Goal: Find specific page/section

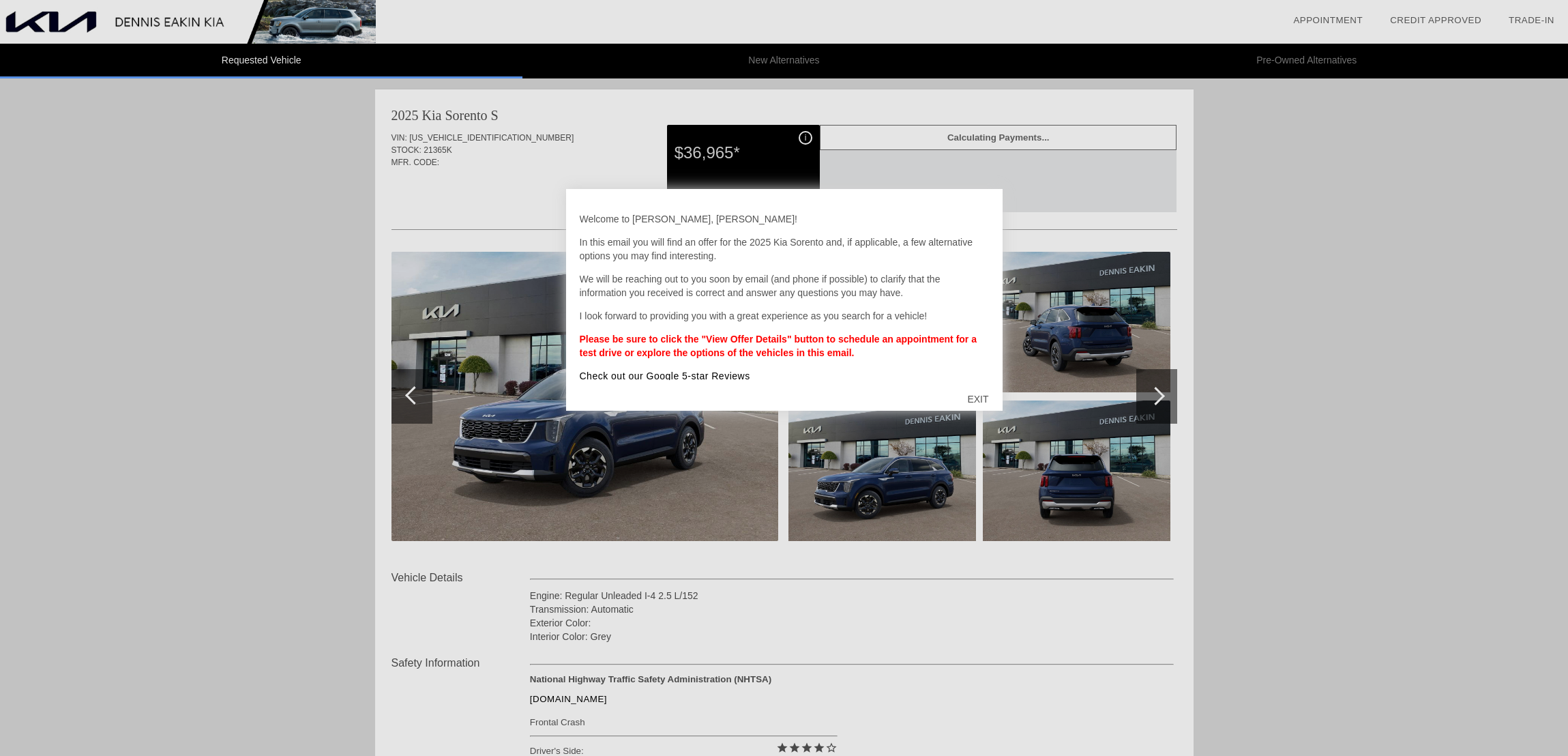
click at [978, 390] on div "EXIT" at bounding box center [977, 398] width 48 height 41
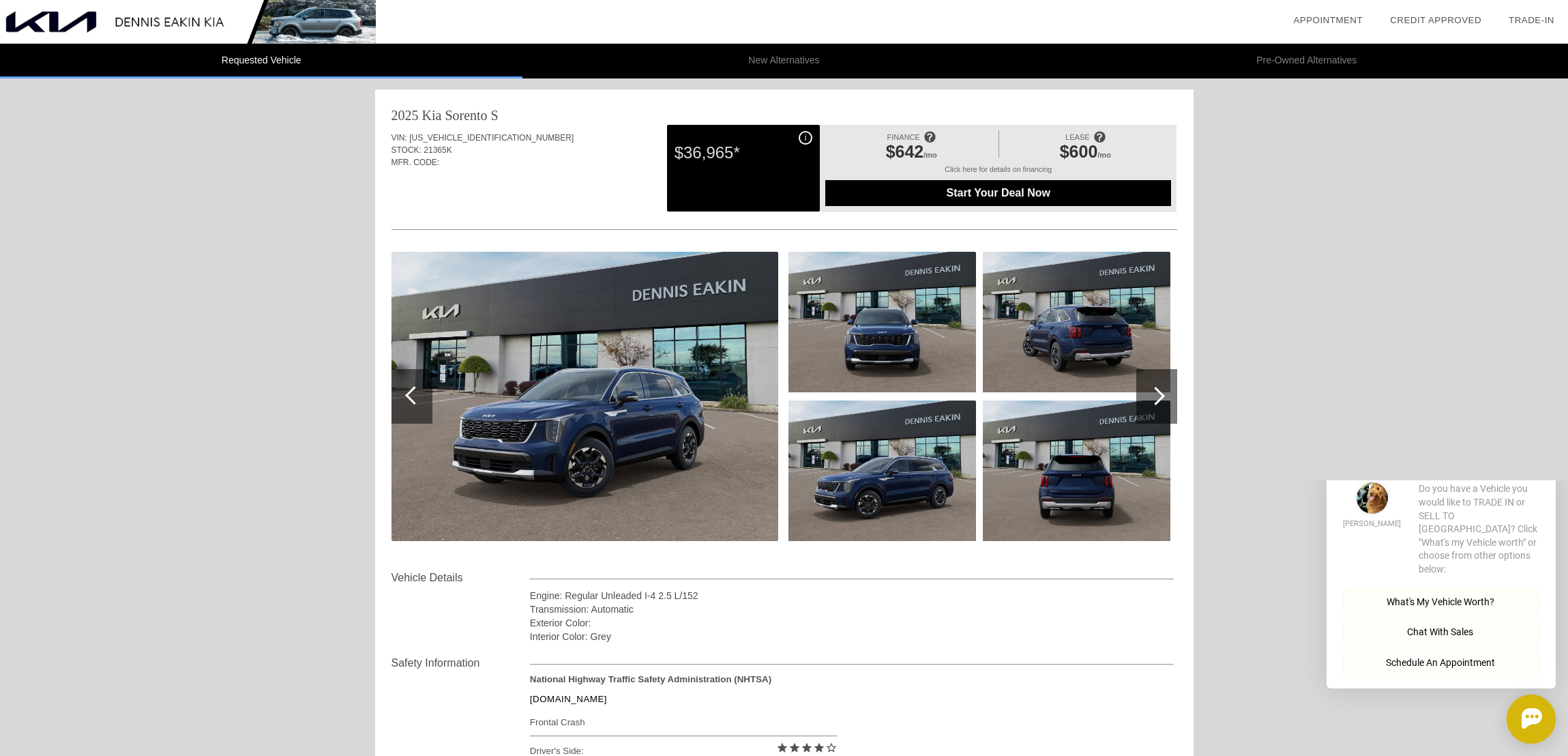
click at [719, 286] on img at bounding box center [585, 396] width 387 height 289
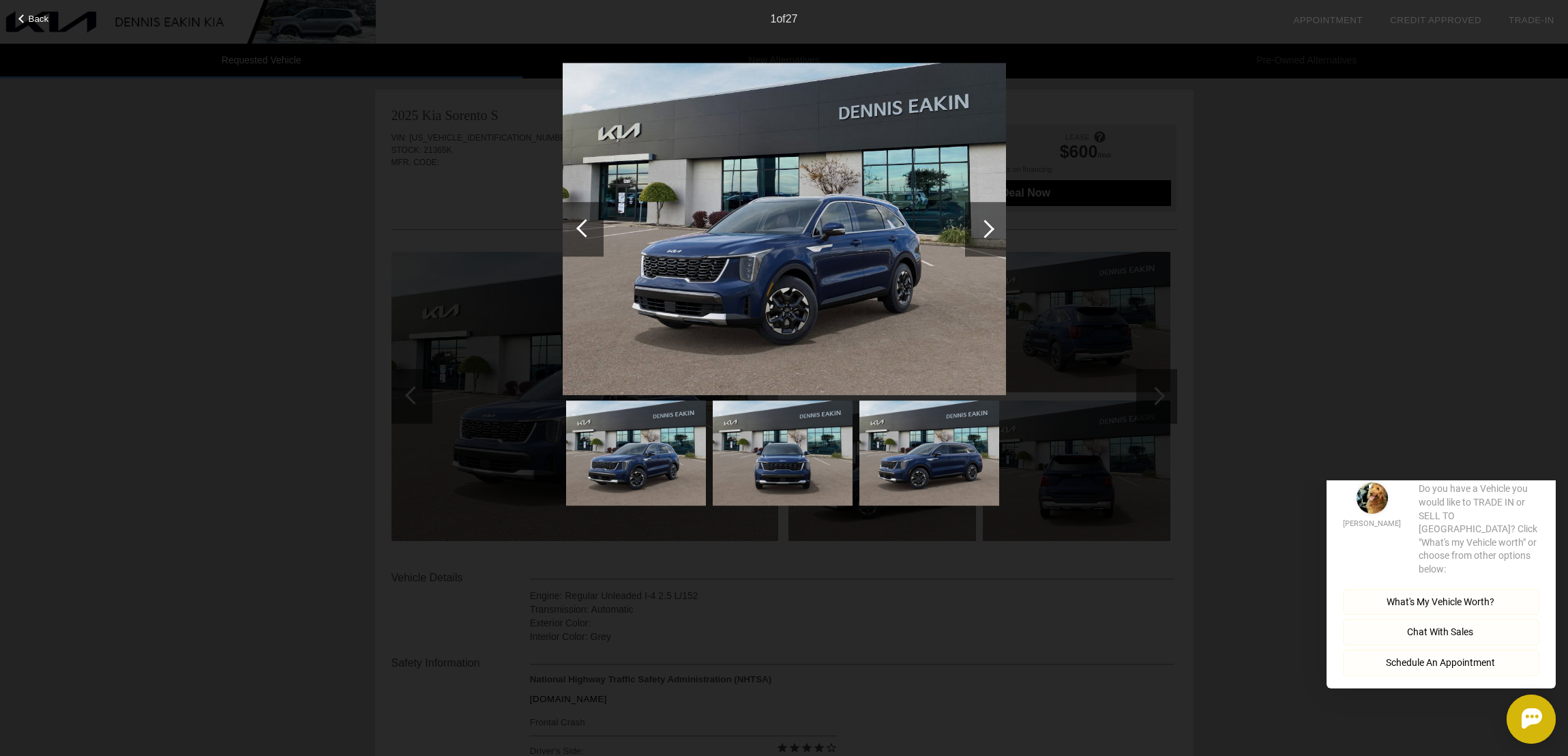
click at [754, 282] on img at bounding box center [784, 229] width 443 height 333
click at [990, 229] on div at bounding box center [985, 229] width 18 height 18
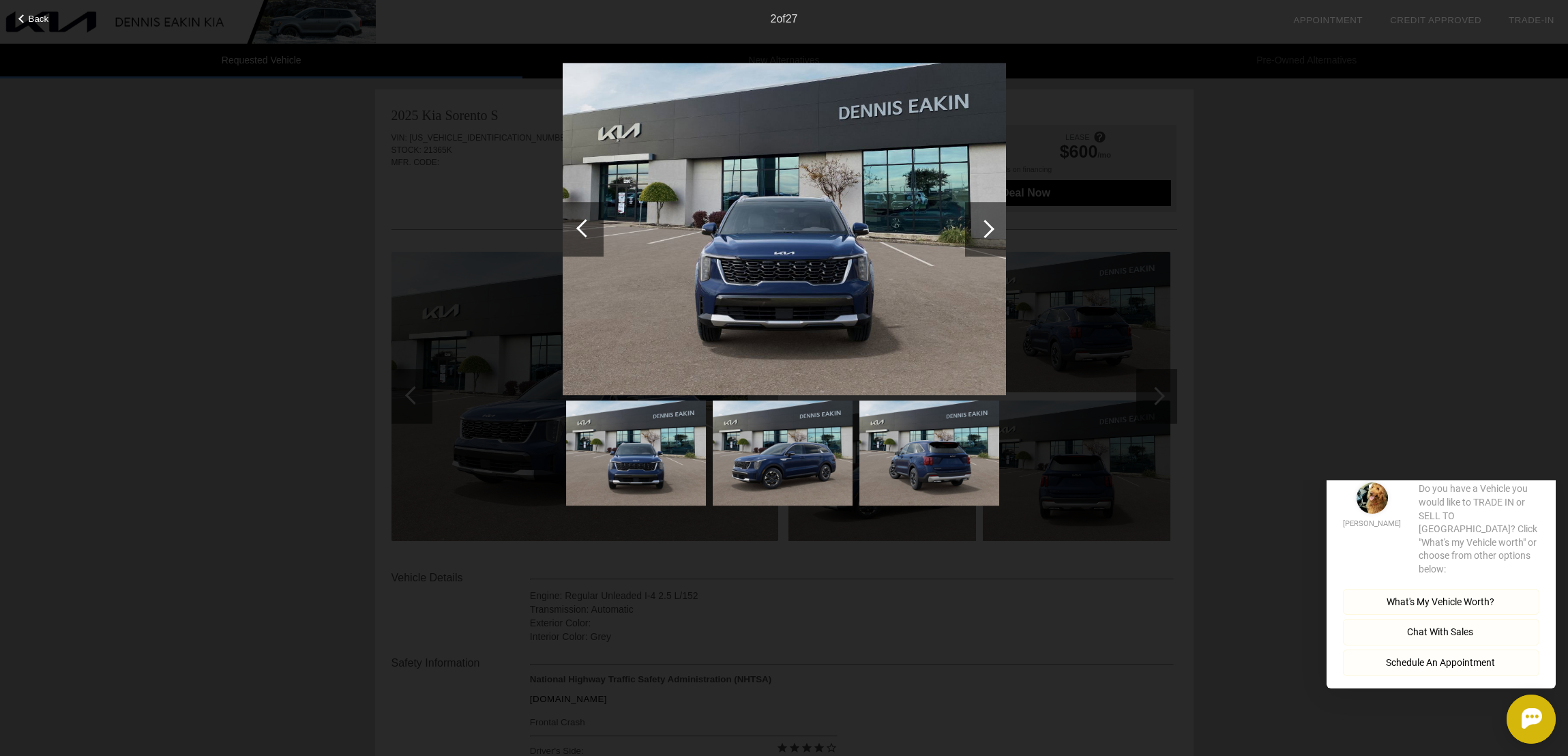
click at [990, 229] on div at bounding box center [985, 229] width 18 height 18
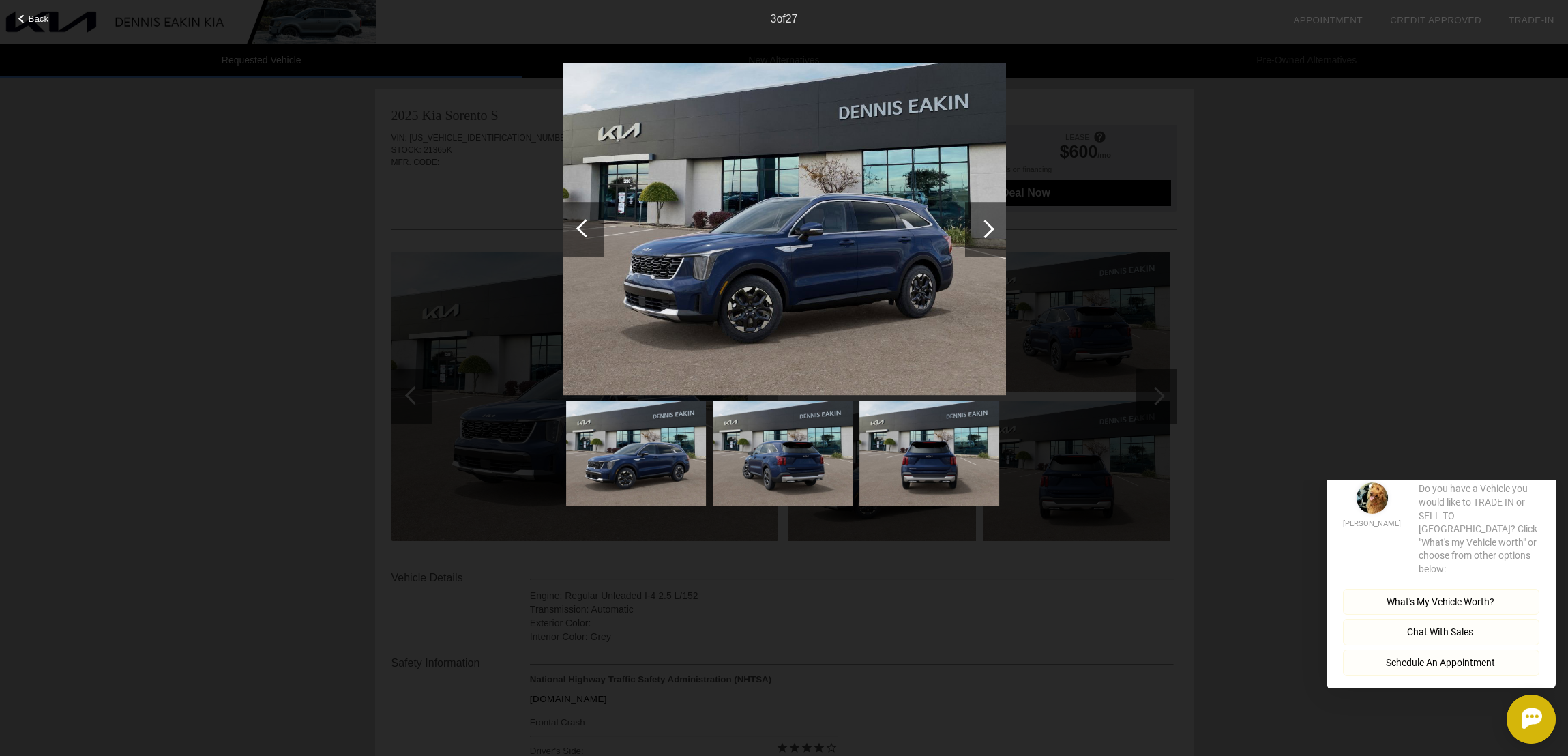
click at [990, 229] on div at bounding box center [985, 229] width 18 height 18
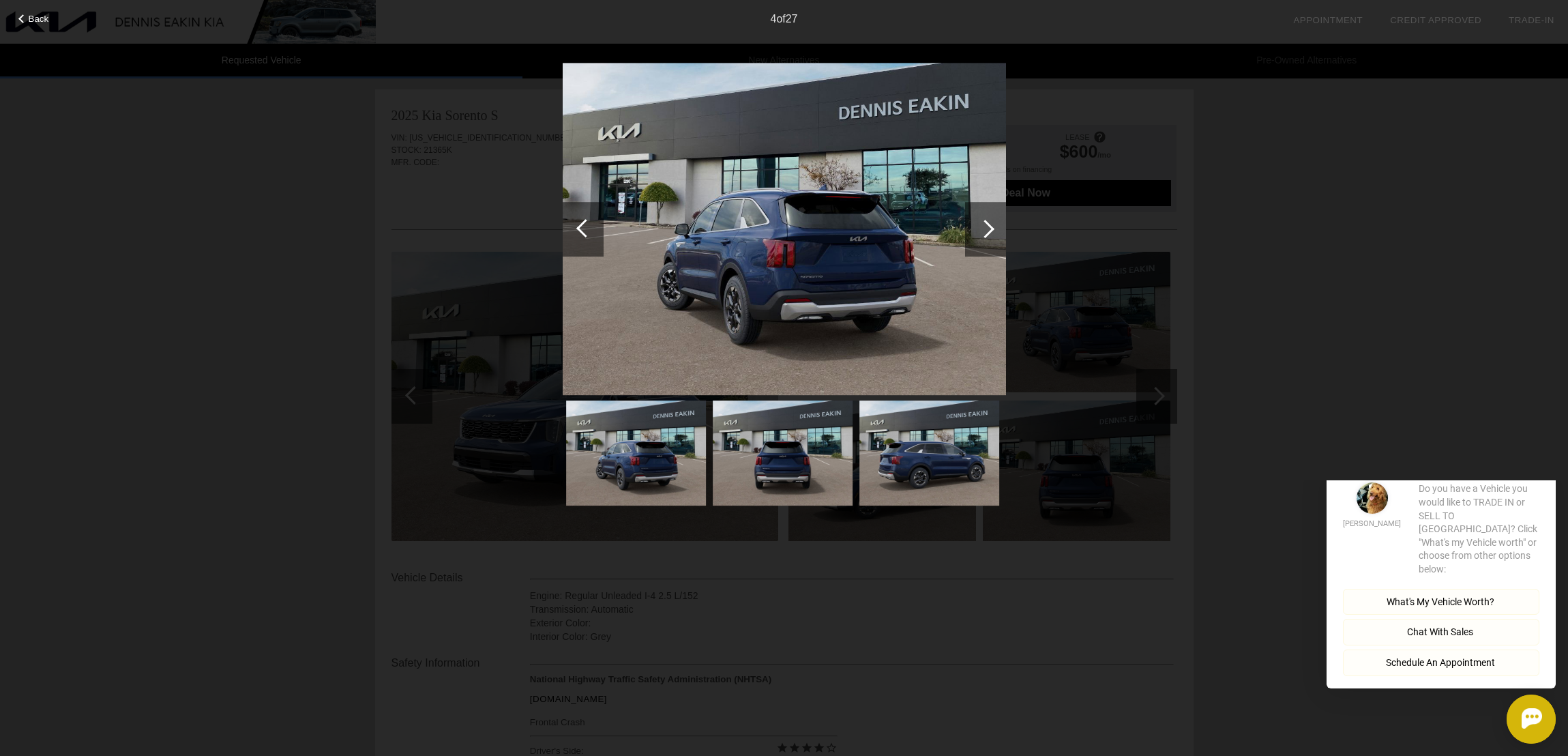
click at [22, 21] on div at bounding box center [22, 18] width 9 height 9
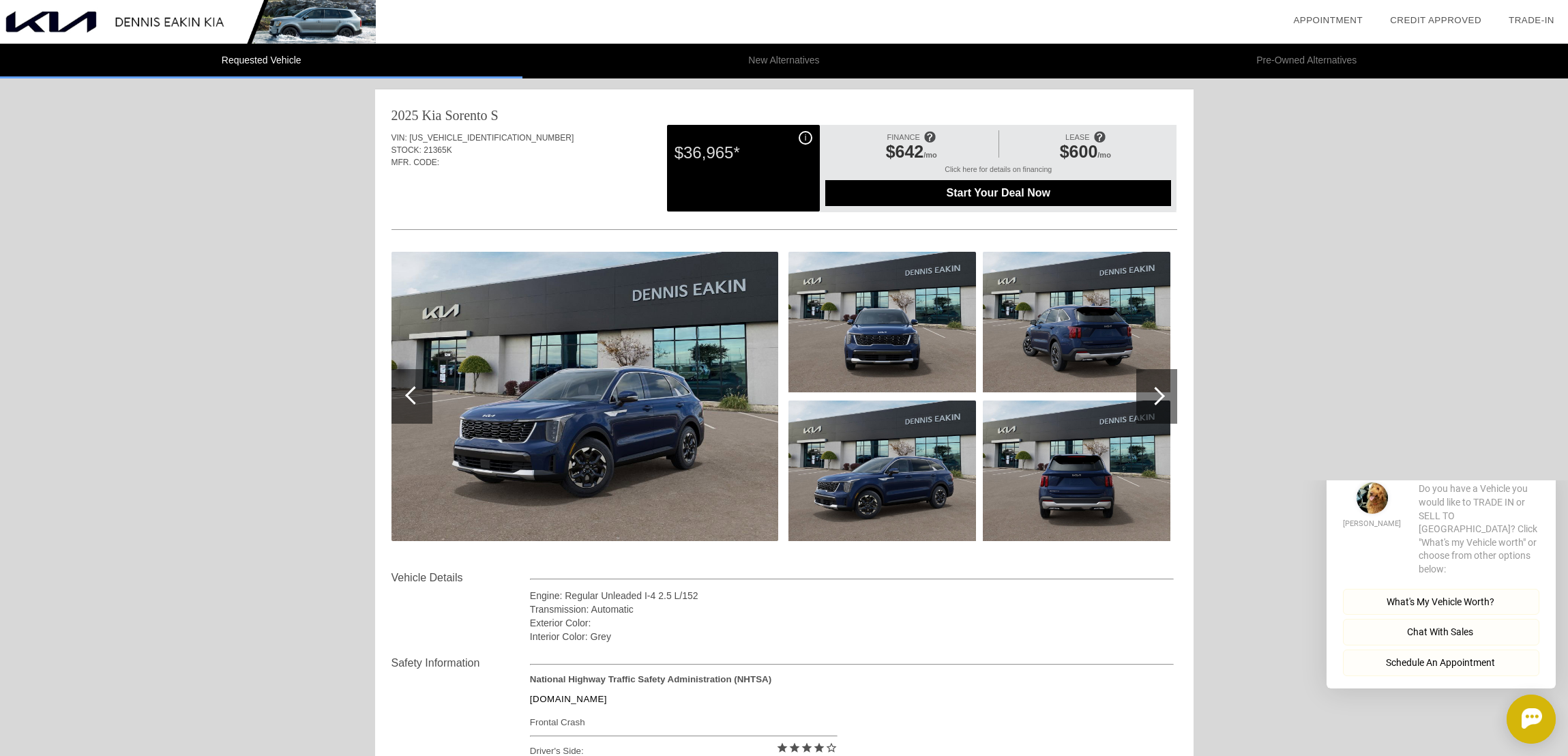
click at [293, 21] on img at bounding box center [188, 22] width 376 height 44
